Goal: Task Accomplishment & Management: Use online tool/utility

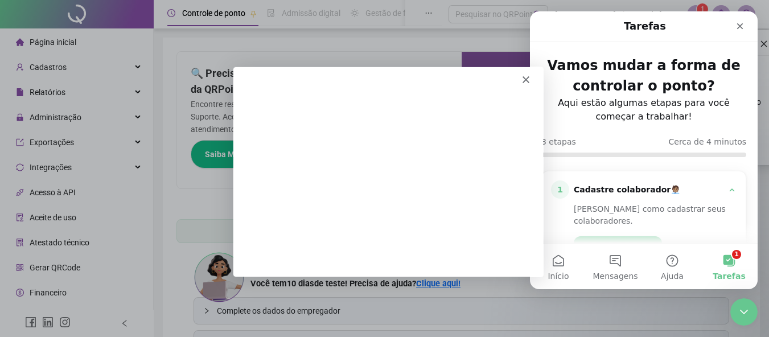
click at [529, 75] on div "Messenger da Intercom" at bounding box center [387, 75] width 310 height 16
click at [526, 76] on icon "Fechar" at bounding box center [524, 79] width 7 height 7
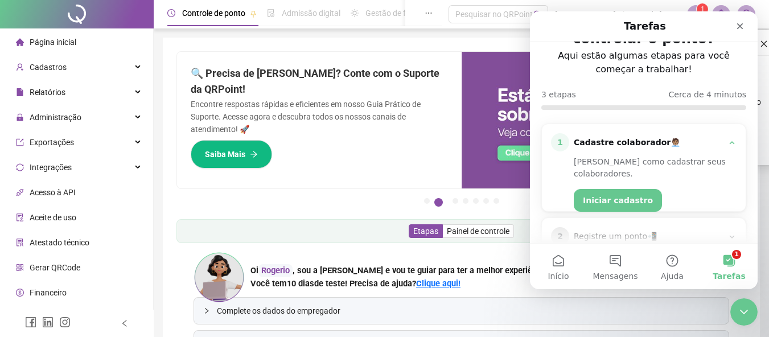
scroll to position [120, 0]
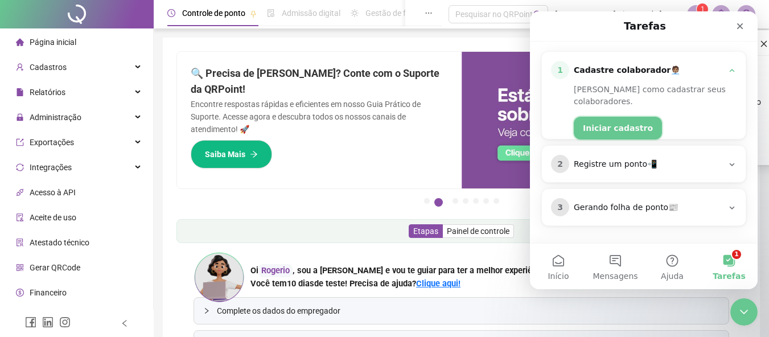
click at [618, 117] on button "Iniciar cadastro" at bounding box center [618, 128] width 88 height 23
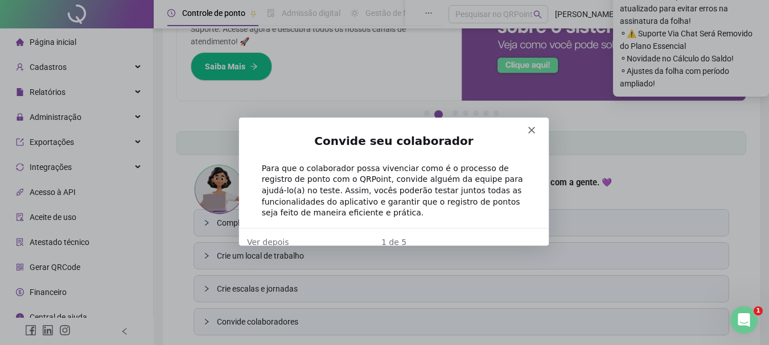
scroll to position [0, 0]
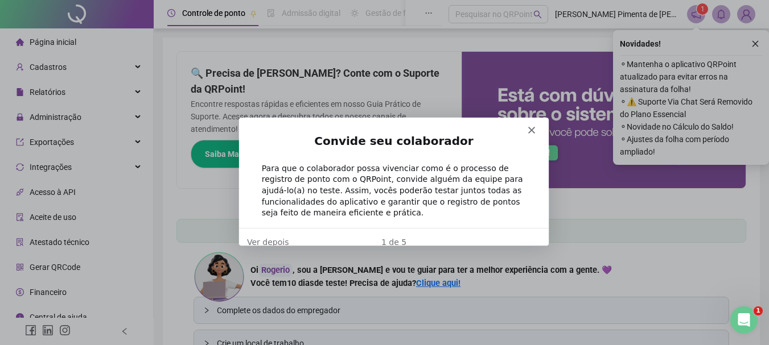
click at [417, 236] on div "1 de 5" at bounding box center [393, 242] width 310 height 12
click at [469, 168] on div "Para que o colaborador possa vivenciar como é o processo de registro de ponto c…" at bounding box center [393, 190] width 264 height 56
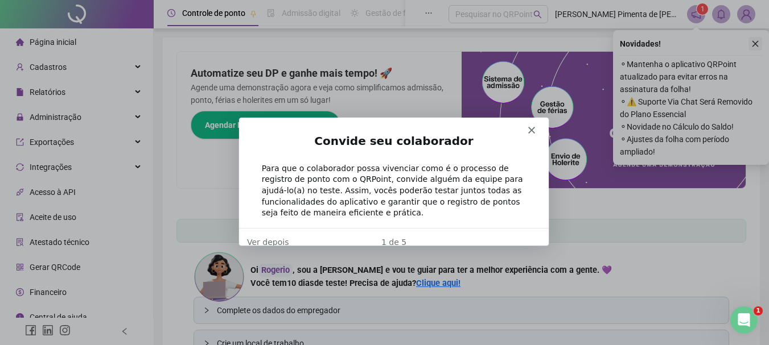
click at [759, 42] on icon "close" at bounding box center [755, 44] width 8 height 8
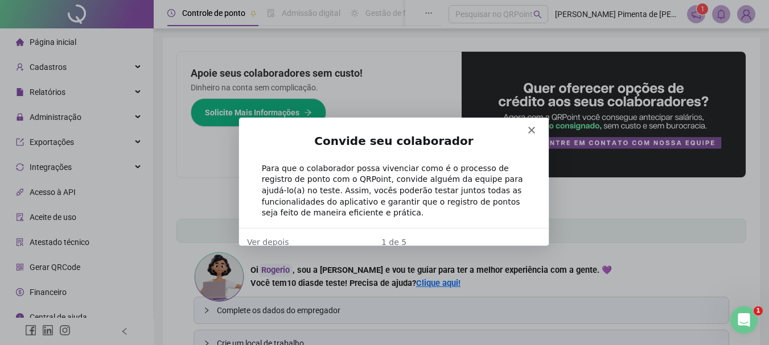
click at [743, 14] on img at bounding box center [745, 14] width 17 height 17
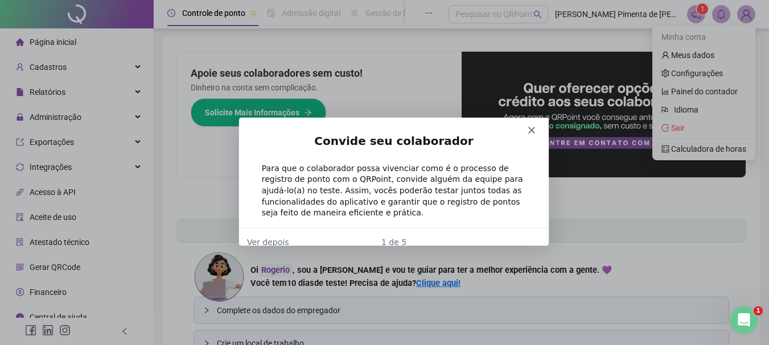
click at [697, 17] on icon "notification" at bounding box center [695, 14] width 9 height 9
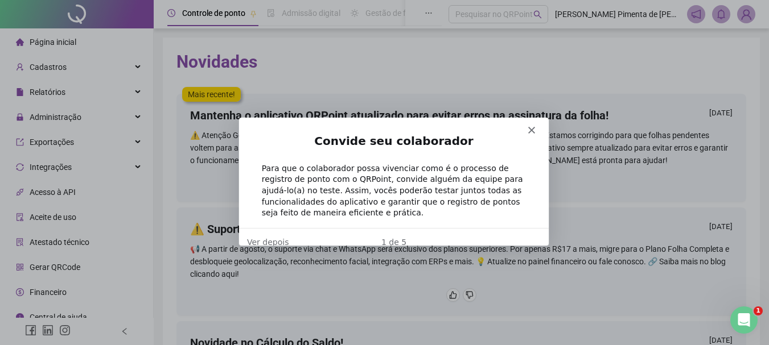
click at [421, 185] on div "Para que o colaborador possa vivenciar como é o processo de registro de ponto c…" at bounding box center [393, 190] width 264 height 56
drag, startPoint x: 430, startPoint y: 225, endPoint x: 401, endPoint y: 238, distance: 32.4
click at [428, 236] on div "1 de 5" at bounding box center [393, 242] width 310 height 12
click at [394, 238] on div "1 de 5 Ver depois" at bounding box center [393, 241] width 310 height 29
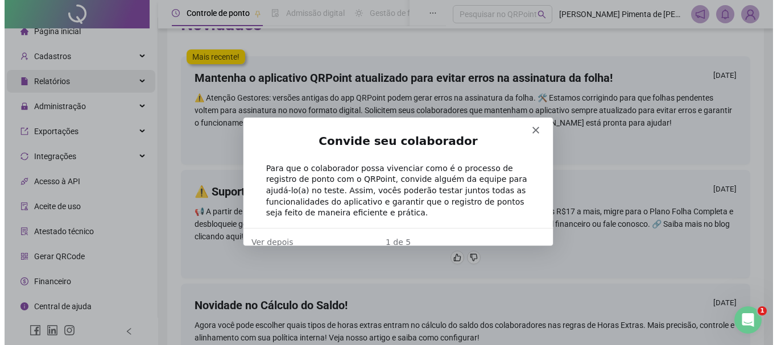
scroll to position [57, 0]
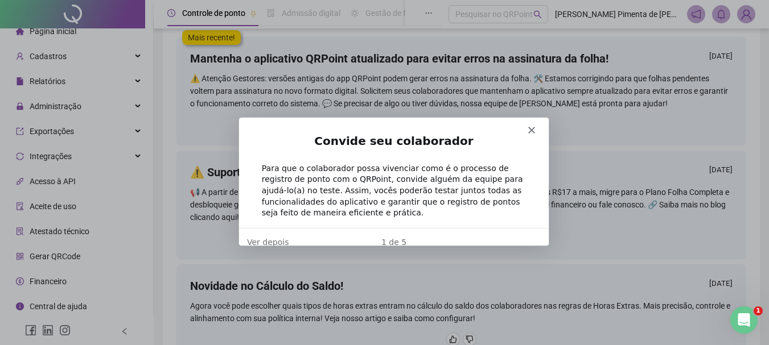
click at [75, 257] on span "Gerar QRCode" at bounding box center [55, 256] width 51 height 9
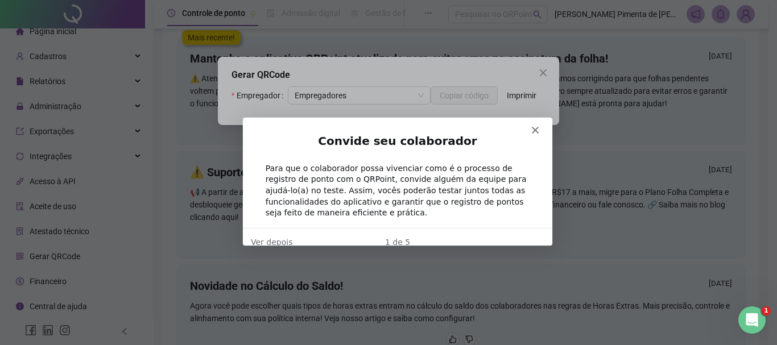
click at [533, 126] on icon "Fechar" at bounding box center [534, 129] width 7 height 7
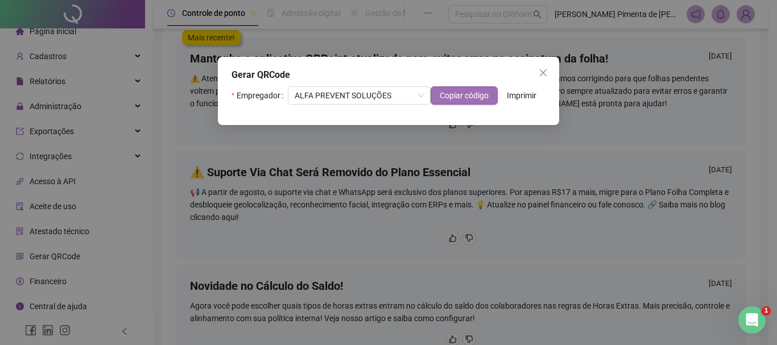
click at [473, 97] on span "Copiar código" at bounding box center [464, 95] width 49 height 13
